Goal: Task Accomplishment & Management: Use online tool/utility

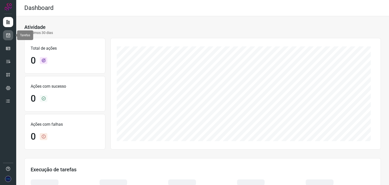
click at [6, 38] on icon at bounding box center [8, 35] width 5 height 5
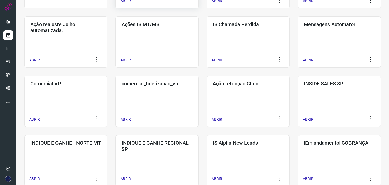
scroll to position [101, 0]
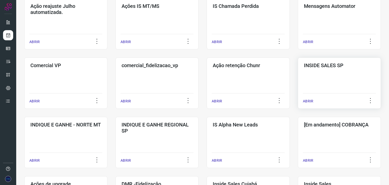
click at [308, 102] on p "ABRIR" at bounding box center [308, 101] width 10 height 5
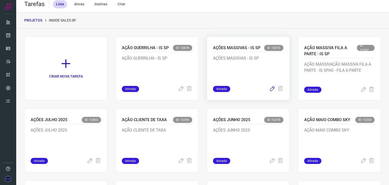
click at [269, 88] on icon at bounding box center [272, 89] width 6 height 6
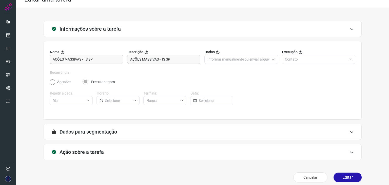
scroll to position [13, 0]
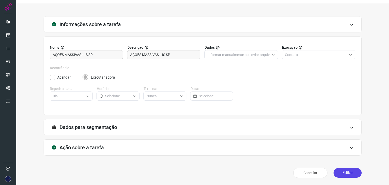
type input "Amigo 0800"
click at [350, 148] on icon at bounding box center [352, 148] width 4 height 4
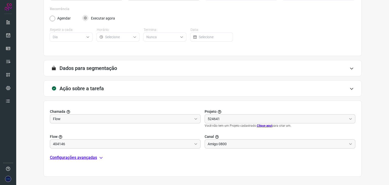
scroll to position [93, 0]
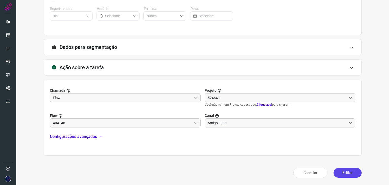
click at [346, 171] on button "Editar" at bounding box center [348, 173] width 28 height 10
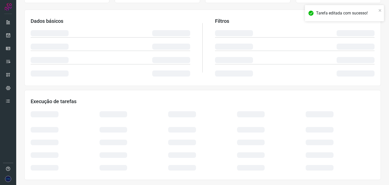
scroll to position [76, 0]
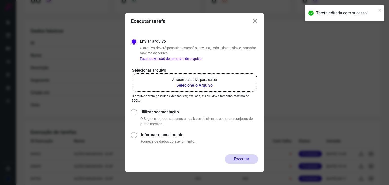
click at [191, 83] on b "Selecione o Arquivo" at bounding box center [194, 85] width 45 height 6
click at [0, 0] on input "Arraste o arquivo para cá ou Selecione o Arquivo" at bounding box center [0, 0] width 0 height 0
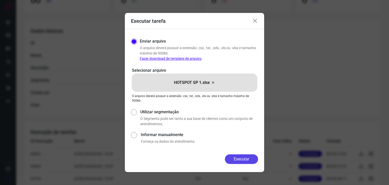
click at [244, 160] on button "Executar" at bounding box center [241, 159] width 33 height 10
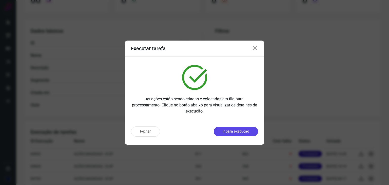
click at [230, 131] on p "Ir para execução" at bounding box center [236, 131] width 27 height 5
